Goal: Download file/media

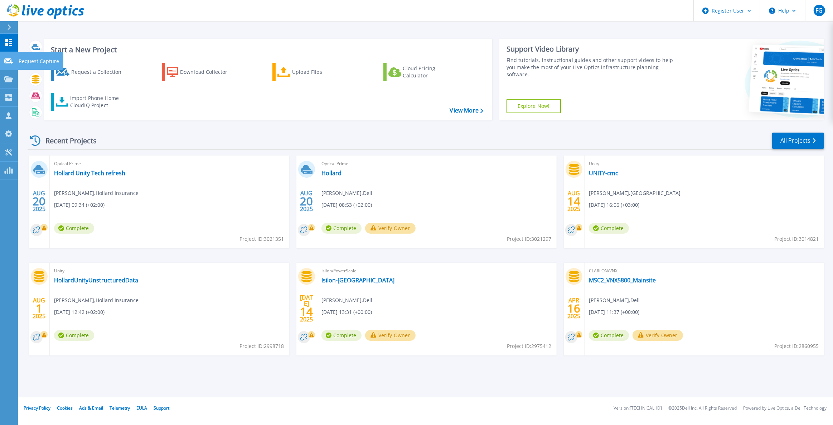
click at [9, 59] on icon at bounding box center [8, 60] width 9 height 5
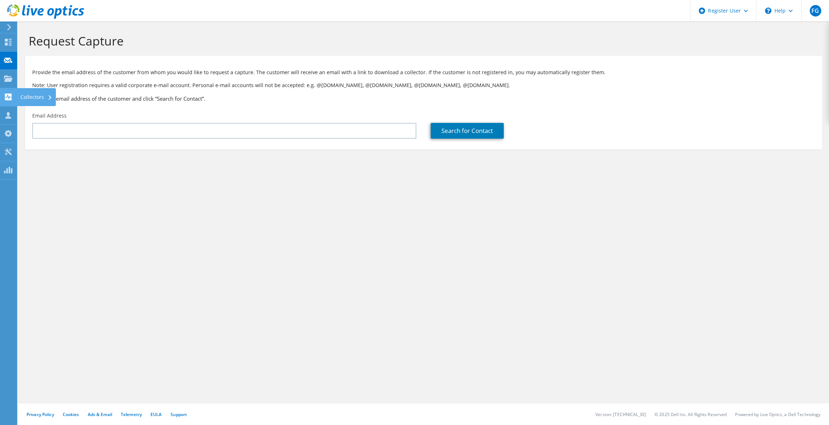
click at [10, 97] on use at bounding box center [8, 96] width 7 height 7
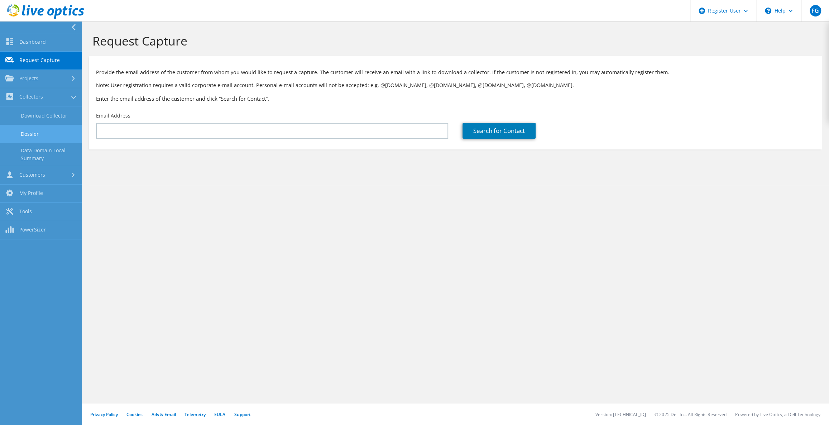
click at [43, 131] on link "Dossier" at bounding box center [41, 134] width 82 height 18
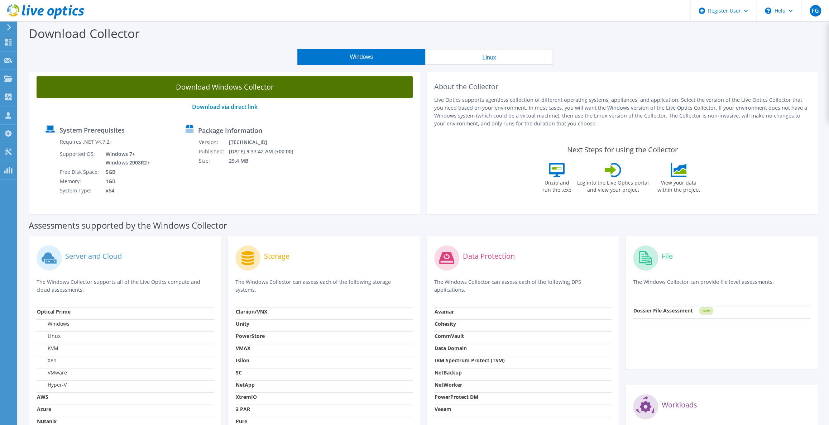
click at [239, 86] on link "Download Windows Collector" at bounding box center [225, 86] width 376 height 21
